Goal: Information Seeking & Learning: Find specific fact

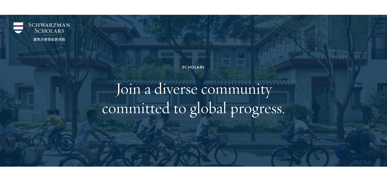
scroll to position [679, 0]
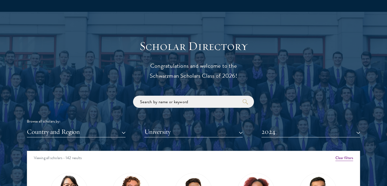
scroll to position [574, 0]
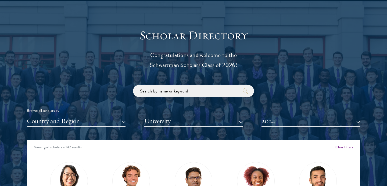
click at [169, 92] on input "search" at bounding box center [193, 91] width 121 height 12
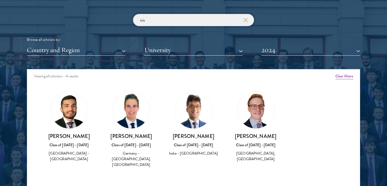
scroll to position [642, 0]
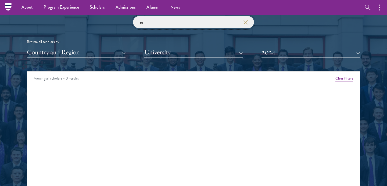
type input "n"
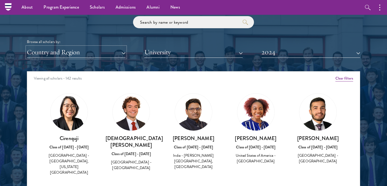
click at [122, 53] on button "Country and Region" at bounding box center [76, 52] width 99 height 11
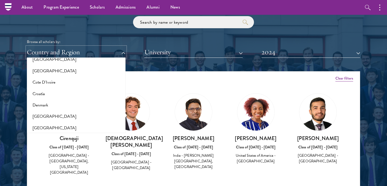
scroll to position [285, 0]
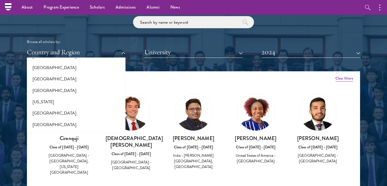
click at [171, 91] on div "Pragyan Agarwal Class of 2023 - 2024 India - Guru Gobind Singh Indraprastha Uni…" at bounding box center [193, 132] width 62 height 88
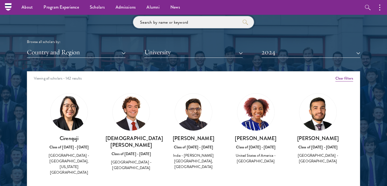
click at [198, 23] on input "search" at bounding box center [193, 22] width 121 height 12
click at [169, 23] on input "search" at bounding box center [193, 22] width 121 height 12
type input "n"
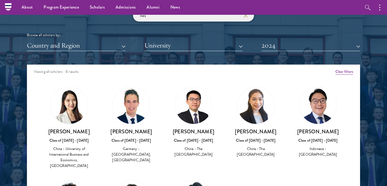
scroll to position [635, 0]
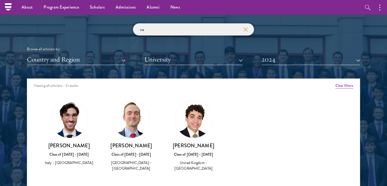
type input "n"
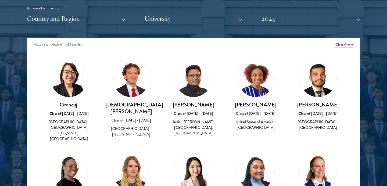
scroll to position [662, 0]
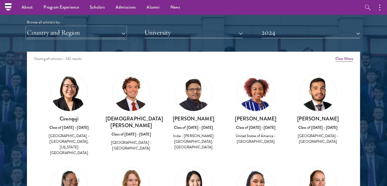
click at [91, 31] on button "Country and Region" at bounding box center [76, 32] width 99 height 11
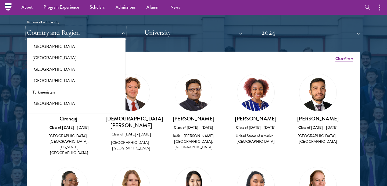
scroll to position [1042, 0]
click at [54, 65] on button "[GEOGRAPHIC_DATA]" at bounding box center [75, 70] width 95 height 11
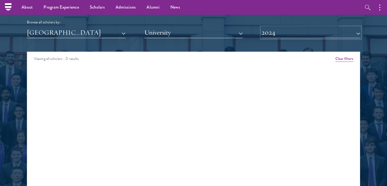
click at [295, 32] on button "2024" at bounding box center [311, 32] width 99 height 11
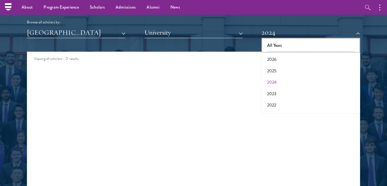
click at [287, 47] on button "All Years" at bounding box center [310, 45] width 95 height 11
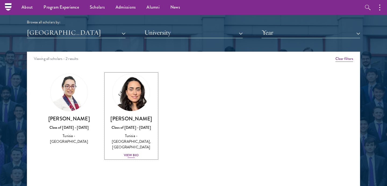
click at [130, 153] on div "View Bio" at bounding box center [131, 155] width 15 height 5
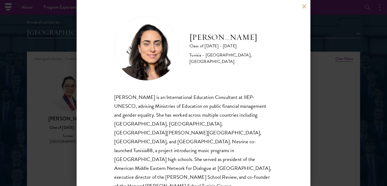
scroll to position [12, 0]
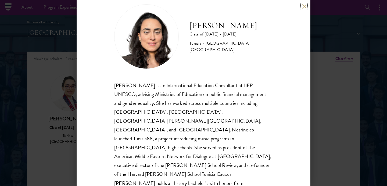
click at [303, 5] on button at bounding box center [304, 6] width 5 height 5
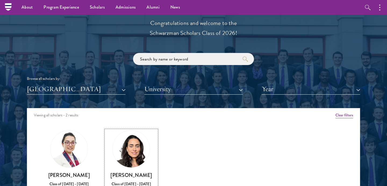
scroll to position [580, 0]
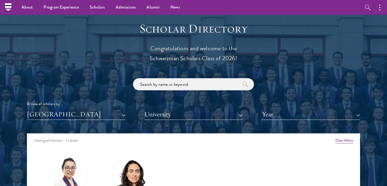
click at [179, 85] on input "search" at bounding box center [193, 84] width 121 height 12
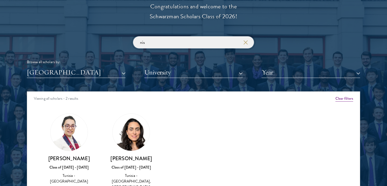
scroll to position [634, 0]
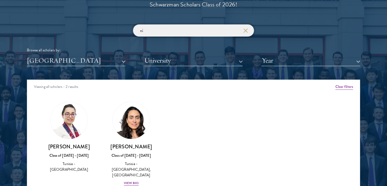
type input "n"
click at [123, 62] on button "[GEOGRAPHIC_DATA]" at bounding box center [76, 60] width 99 height 11
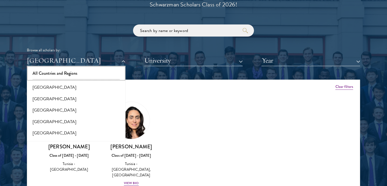
click at [55, 72] on button "All Countries and Regions" at bounding box center [75, 73] width 95 height 11
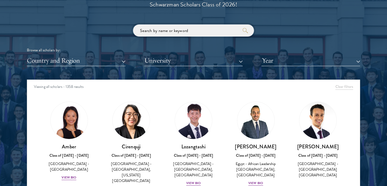
click at [181, 33] on input "search" at bounding box center [193, 30] width 121 height 12
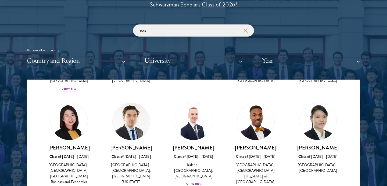
scroll to position [131, 0]
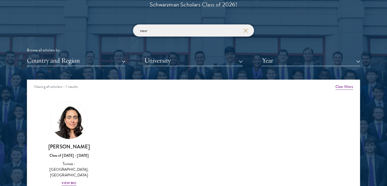
type input "nesr"
click at [69, 181] on div "View Bio" at bounding box center [69, 183] width 15 height 5
